Goal: Navigation & Orientation: Find specific page/section

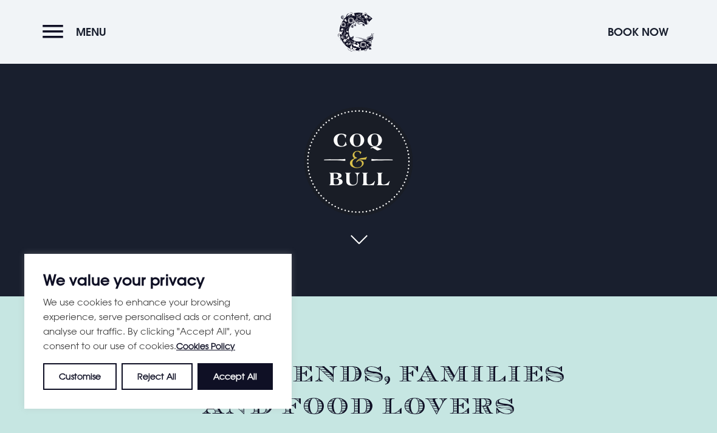
scroll to position [188, 0]
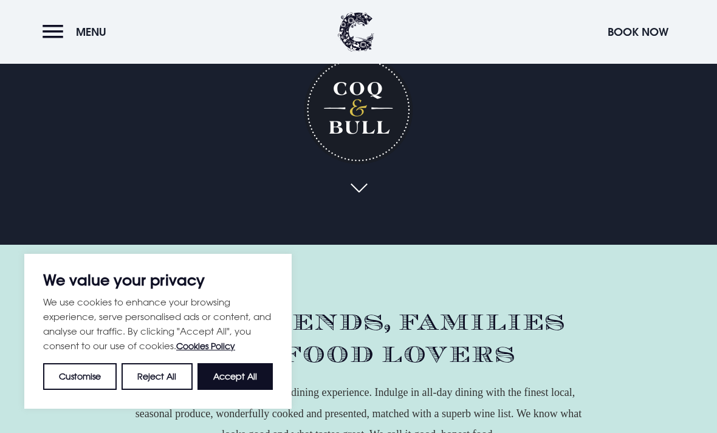
click at [227, 390] on button "Accept All" at bounding box center [234, 376] width 75 height 27
checkbox input "true"
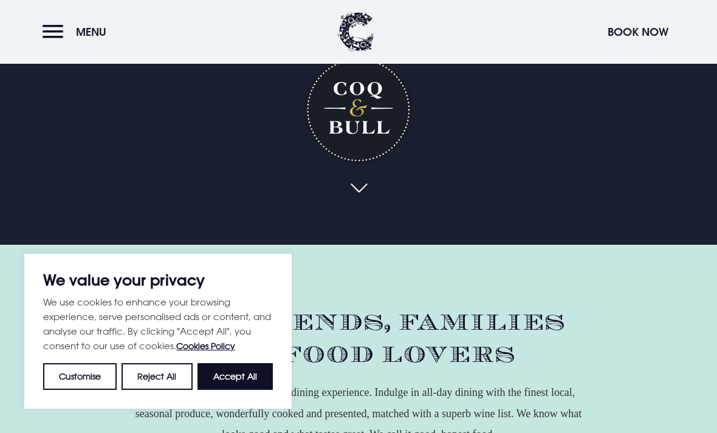
checkbox input "true"
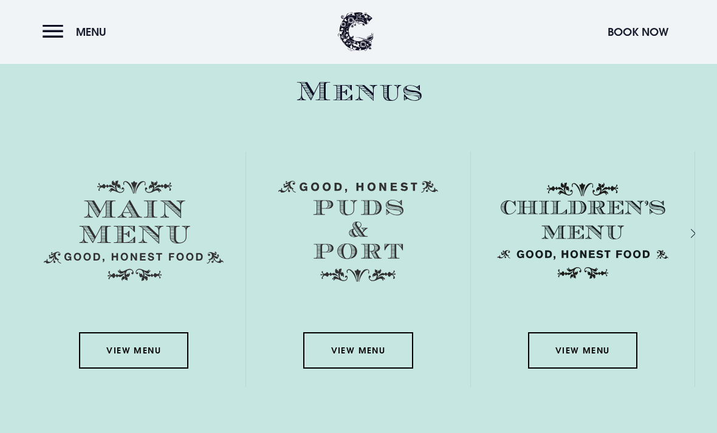
scroll to position [1661, 0]
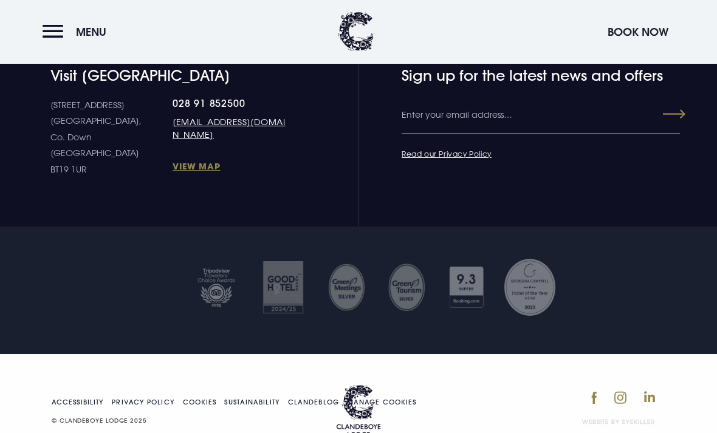
click at [61, 28] on button "Menu" at bounding box center [78, 32] width 70 height 26
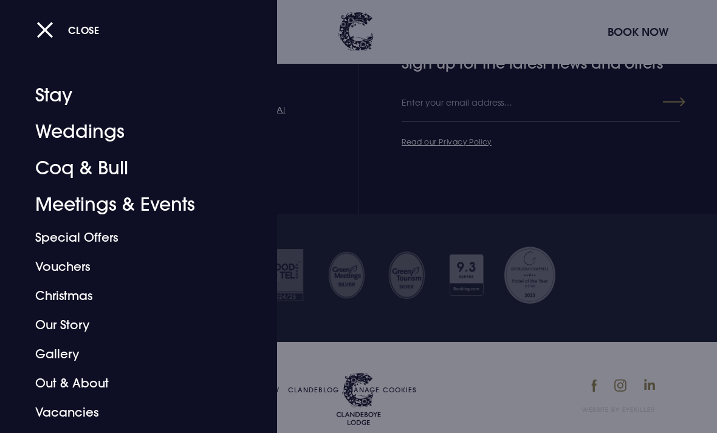
scroll to position [3742, 0]
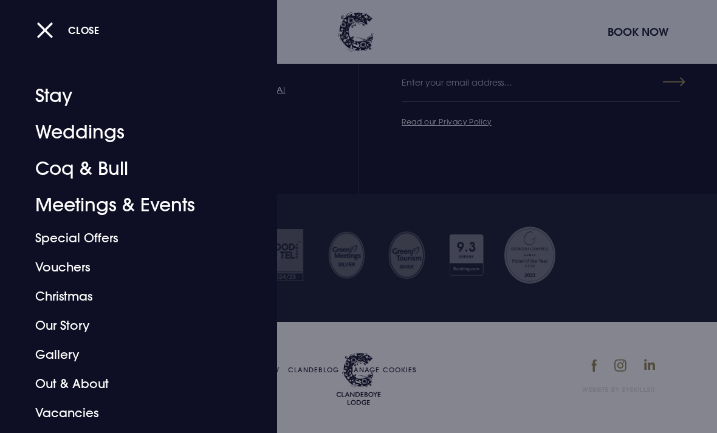
click at [55, 28] on button "Close" at bounding box center [67, 30] width 63 height 25
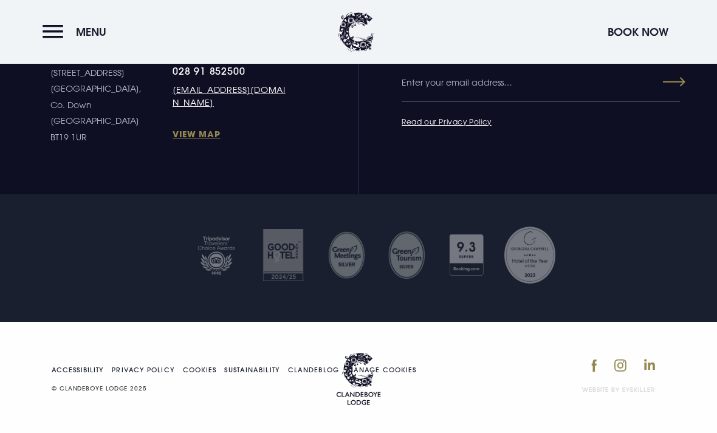
click at [60, 32] on button "Menu" at bounding box center [78, 32] width 70 height 26
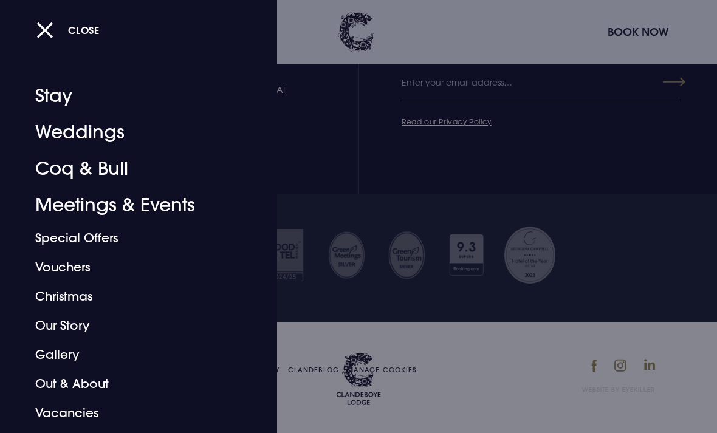
click at [47, 26] on button "Close" at bounding box center [67, 30] width 63 height 25
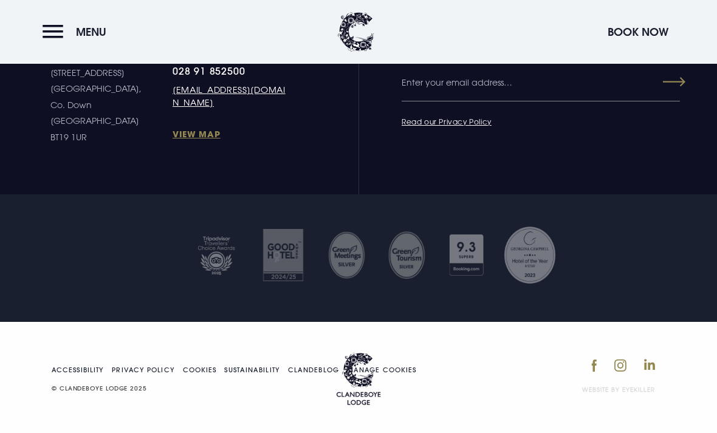
click at [100, 32] on span "Menu" at bounding box center [91, 32] width 30 height 14
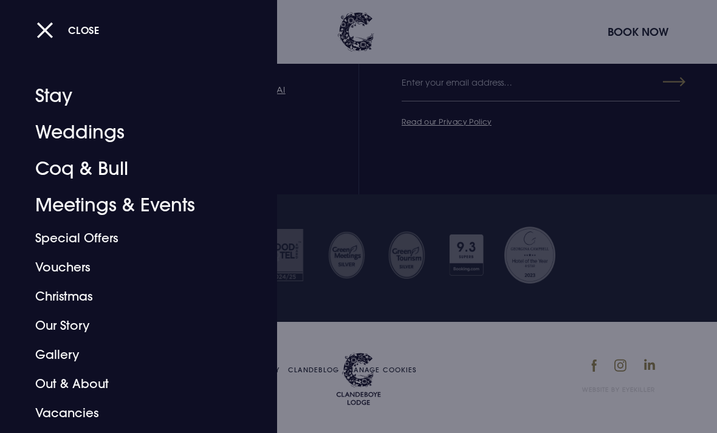
click at [66, 173] on link "Coq & Bull" at bounding box center [130, 169] width 190 height 36
